Goal: Information Seeking & Learning: Understand process/instructions

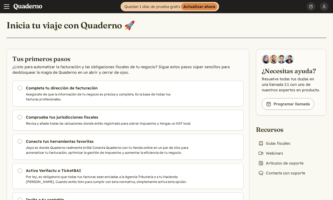
click at [13, 10] on button "Menu" at bounding box center [6, 6] width 13 height 13
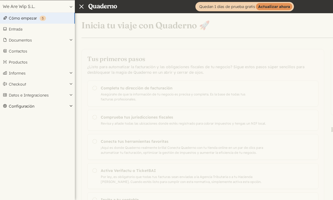
click at [12, 107] on button "Configuración" at bounding box center [37, 106] width 75 height 11
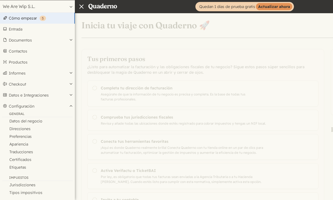
click at [7, 19] on link "Cómo empezar ( 5 )" at bounding box center [37, 18] width 75 height 11
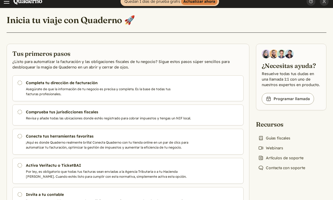
scroll to position [6, 0]
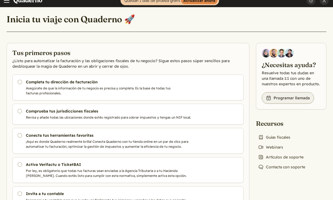
click at [303, 99] on link "Book icon Programar llamada" at bounding box center [288, 98] width 52 height 12
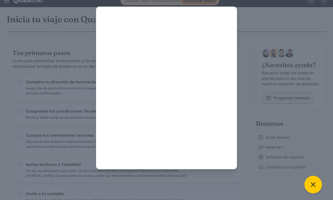
scroll to position [0, 0]
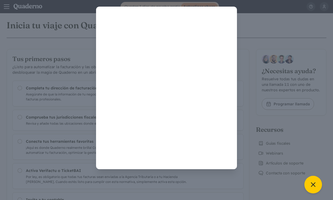
click at [256, 183] on div at bounding box center [166, 100] width 333 height 200
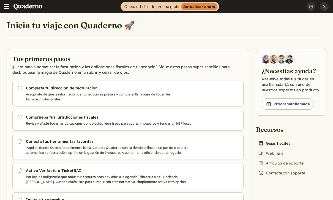
click at [289, 141] on link "Book icon Guías fiscales" at bounding box center [274, 143] width 37 height 8
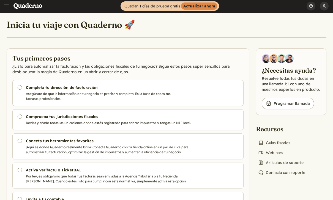
scroll to position [1, 0]
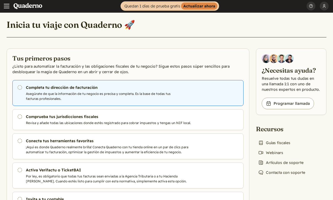
click at [21, 92] on link "Pendiente Completa tu dirección de facturación Asegúrate de que la información …" at bounding box center [127, 93] width 231 height 26
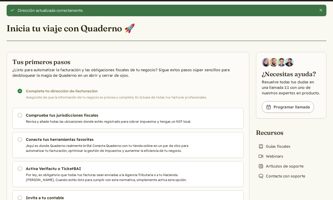
scroll to position [13, 0]
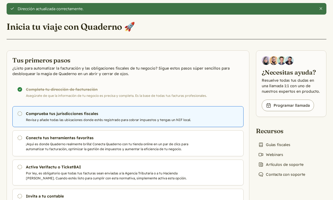
click at [126, 116] on link "Pendiente Comprueba tus jurisdicciones fiscales Revisa y añade todas las ubicac…" at bounding box center [127, 116] width 231 height 21
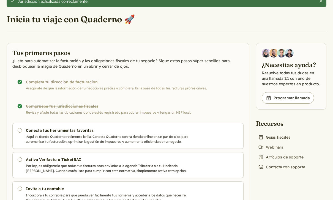
scroll to position [21, 0]
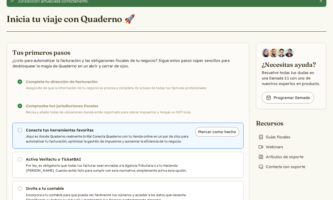
click at [185, 134] on p "¡Aquí es donde Quaderno realmente brilla! Conecta Quaderno con tu tienda online…" at bounding box center [114, 139] width 176 height 10
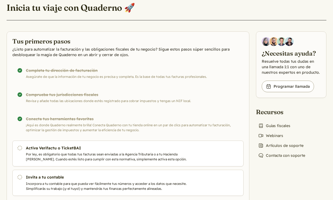
scroll to position [18, 0]
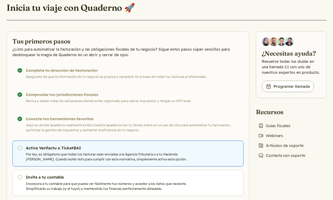
click at [20, 147] on icon "Pendiente" at bounding box center [20, 148] width 6 height 6
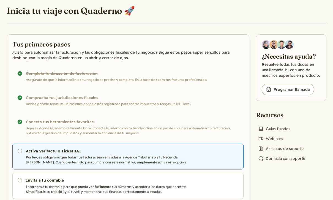
scroll to position [15, 0]
